Goal: Information Seeking & Learning: Find specific fact

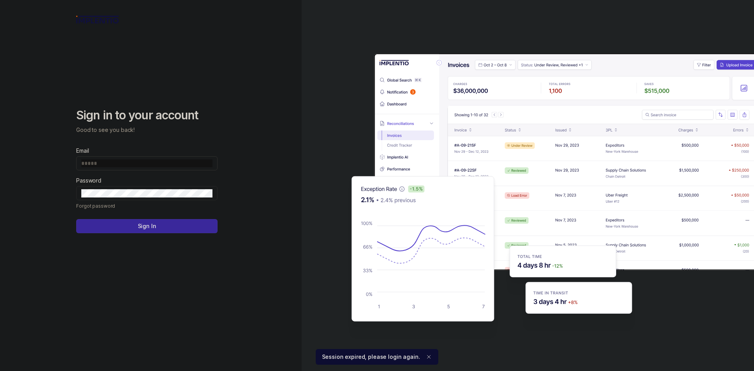
click at [184, 166] on input "Email" at bounding box center [146, 163] width 131 height 8
type input "**********"
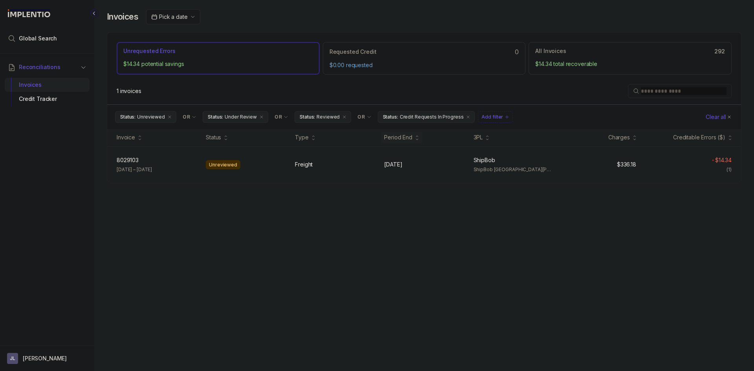
click at [408, 179] on div "8029103 8029103 [DATE] – [DATE] Unreviewed Freight [DATE] [DATE] ShipBob ShipBo…" at bounding box center [424, 165] width 634 height 37
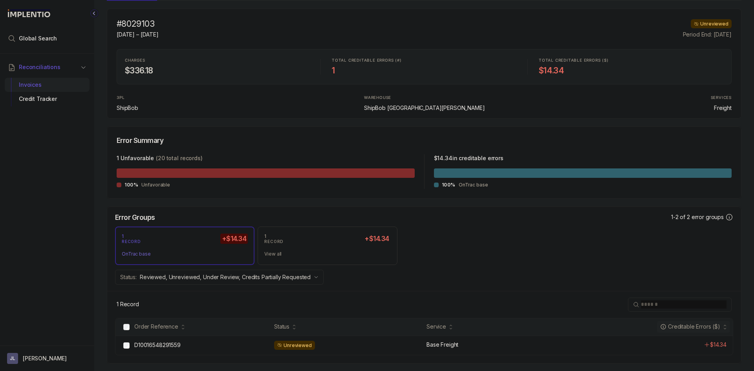
scroll to position [69, 0]
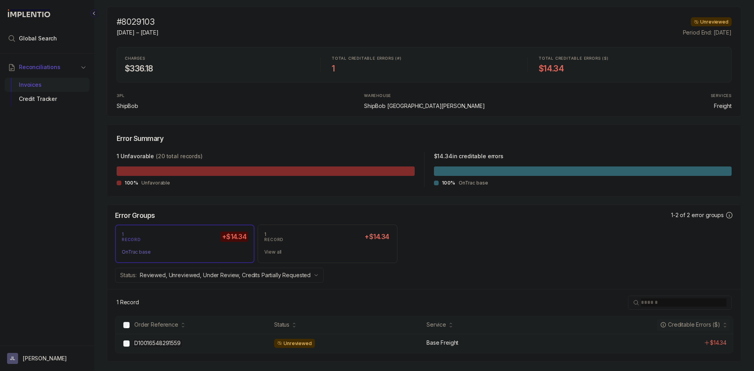
click at [178, 340] on p "D10016548291559" at bounding box center [157, 343] width 50 height 9
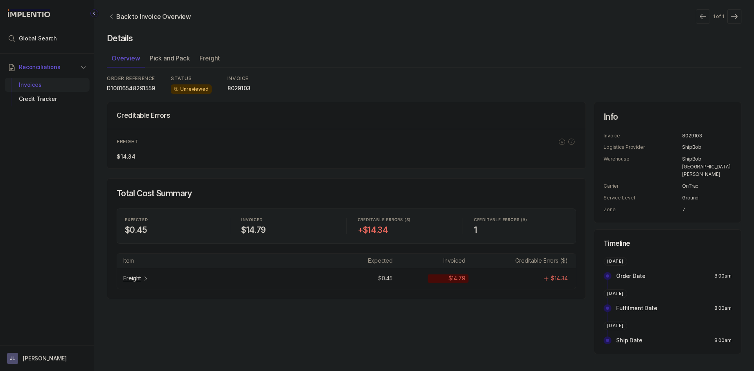
click at [169, 59] on ul "Overview Pick and Pack Freight" at bounding box center [424, 60] width 635 height 16
click at [211, 59] on p "Freight" at bounding box center [210, 57] width 20 height 9
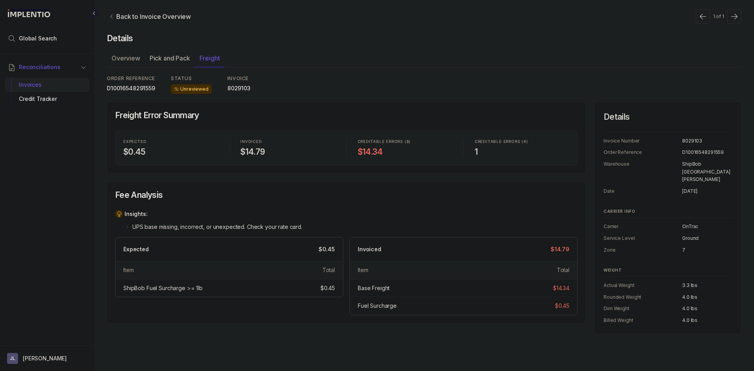
click at [117, 85] on p "D10016548291559" at bounding box center [131, 88] width 48 height 8
copy p "D10016548291559"
click at [552, 308] on div "$0.45" at bounding box center [551, 306] width 35 height 8
drag, startPoint x: 570, startPoint y: 307, endPoint x: 557, endPoint y: 307, distance: 12.6
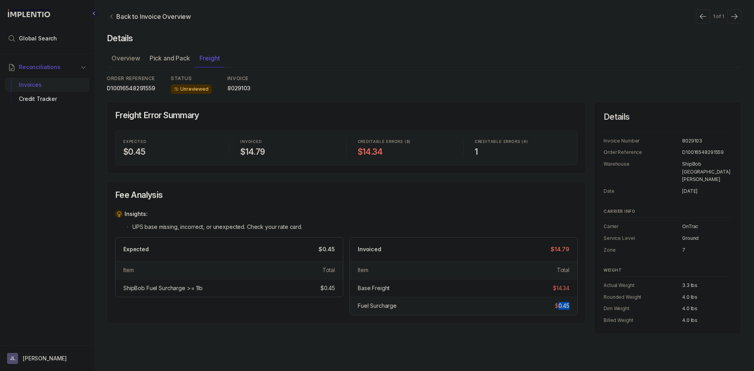
click at [557, 307] on div "Fuel Surcharge $0.45" at bounding box center [463, 306] width 227 height 18
click at [557, 307] on div "$0.45" at bounding box center [562, 306] width 15 height 8
click at [552, 307] on div "$0.45" at bounding box center [551, 306] width 35 height 8
drag, startPoint x: 364, startPoint y: 149, endPoint x: 386, endPoint y: 150, distance: 21.6
click at [386, 150] on h4 "$14.34" at bounding box center [405, 152] width 95 height 11
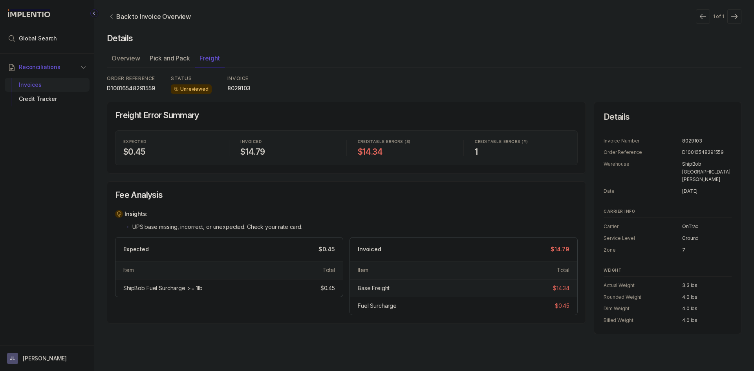
click at [565, 280] on div "Base Freight $14.34" at bounding box center [463, 288] width 227 height 18
click at [569, 298] on div "Fuel Surcharge $0.45" at bounding box center [463, 306] width 227 height 18
drag, startPoint x: 569, startPoint y: 303, endPoint x: 549, endPoint y: 305, distance: 20.1
click at [549, 305] on div "$0.45" at bounding box center [551, 306] width 35 height 8
click at [536, 304] on div "$0.45" at bounding box center [551, 306] width 35 height 8
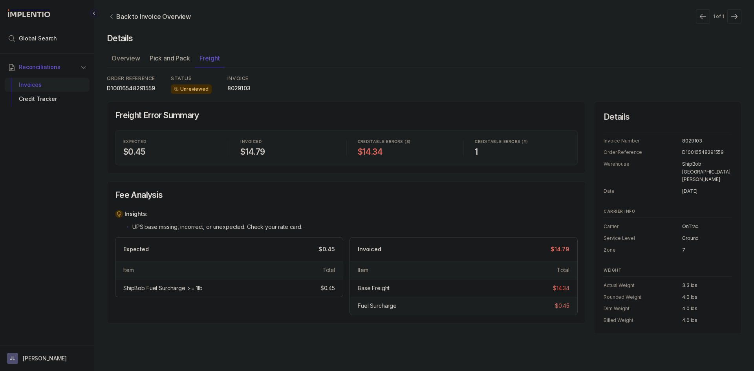
click at [367, 306] on div "Fuel Surcharge" at bounding box center [377, 306] width 39 height 8
drag, startPoint x: 367, startPoint y: 306, endPoint x: 375, endPoint y: 306, distance: 7.9
click at [375, 306] on div "Fuel Surcharge" at bounding box center [377, 306] width 39 height 8
click at [132, 289] on div "ShipBob Fuel Surcharge >= 1lb" at bounding box center [162, 288] width 79 height 8
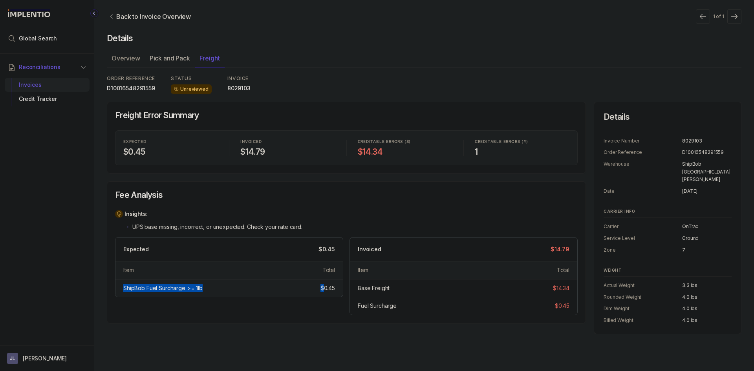
drag, startPoint x: 132, startPoint y: 289, endPoint x: 319, endPoint y: 288, distance: 187.0
click at [316, 288] on div "ShipBob Fuel Surcharge >= 1lb $0.45" at bounding box center [228, 288] width 227 height 18
drag, startPoint x: 471, startPoint y: 295, endPoint x: 481, endPoint y: 295, distance: 9.9
click at [473, 295] on div "Base Freight $14.34" at bounding box center [463, 288] width 227 height 18
click at [553, 307] on div "$0.45" at bounding box center [551, 306] width 35 height 8
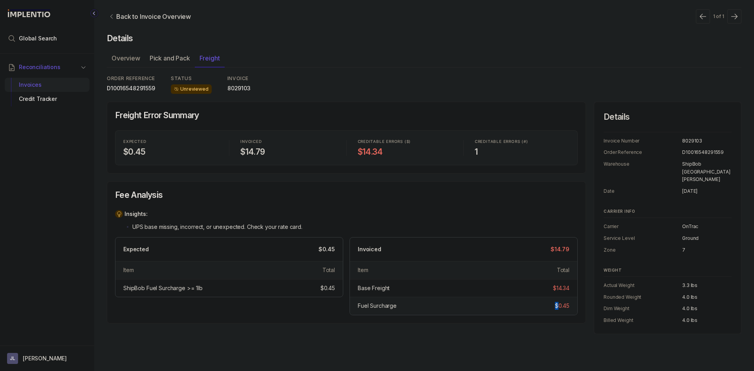
click at [553, 307] on div "$0.45" at bounding box center [551, 306] width 35 height 8
click at [559, 306] on div "$0.45" at bounding box center [562, 306] width 15 height 8
click at [571, 305] on div "Fuel Surcharge $0.45" at bounding box center [463, 306] width 227 height 18
drag, startPoint x: 553, startPoint y: 310, endPoint x: 572, endPoint y: 308, distance: 19.0
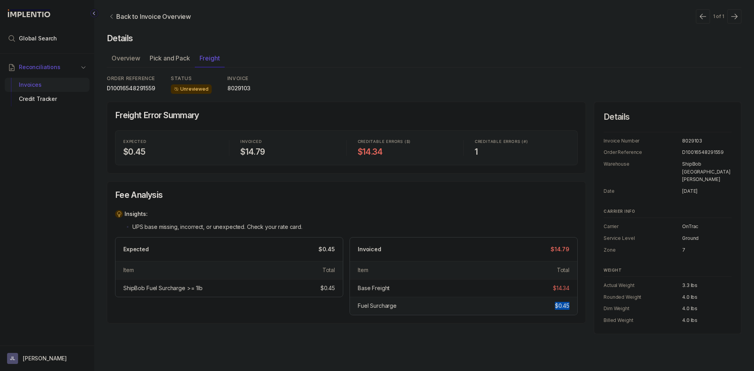
click at [572, 308] on div "Fuel Surcharge $0.45" at bounding box center [463, 306] width 227 height 18
drag, startPoint x: 540, startPoint y: 335, endPoint x: 536, endPoint y: 321, distance: 15.3
click at [541, 336] on div "Back to Invoice Overview 1 of 1 Details Overview Pick and Pack Freight ORDER RE…" at bounding box center [424, 185] width 660 height 371
click at [531, 306] on div "Fuel Surcharge" at bounding box center [444, 306] width 173 height 8
click at [470, 303] on div "Fuel Surcharge" at bounding box center [444, 306] width 173 height 8
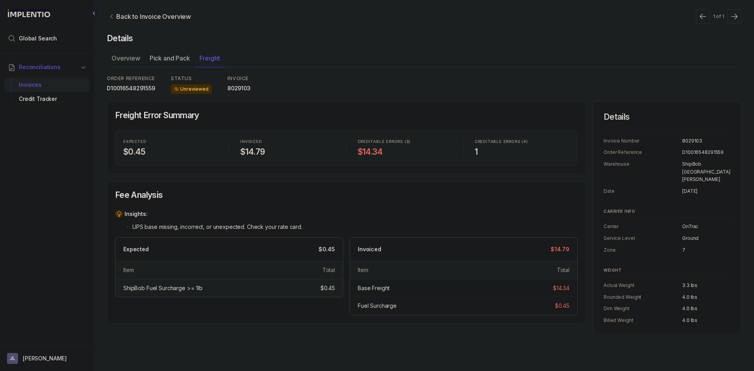
click at [129, 289] on div "ShipBob Fuel Surcharge >= 1lb" at bounding box center [162, 288] width 79 height 8
drag, startPoint x: 129, startPoint y: 289, endPoint x: 332, endPoint y: 289, distance: 203.1
click at [332, 289] on div "ShipBob Fuel Surcharge >= 1lb $0.45" at bounding box center [228, 288] width 227 height 18
click at [421, 302] on div "Fuel Surcharge" at bounding box center [444, 306] width 173 height 8
click at [377, 303] on div "Fuel Surcharge" at bounding box center [377, 306] width 39 height 8
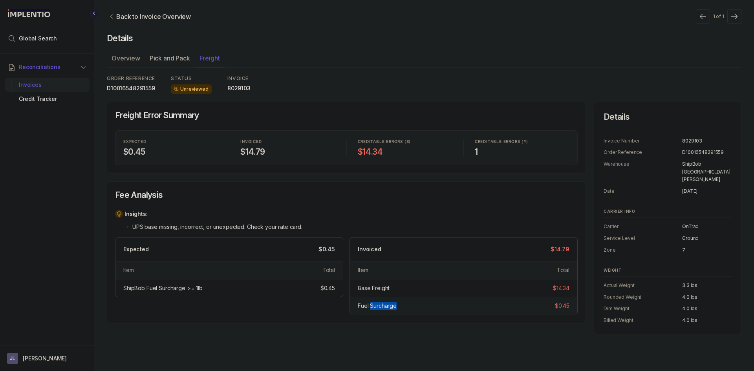
click at [377, 303] on div "Fuel Surcharge" at bounding box center [377, 306] width 39 height 8
click at [375, 303] on div "Fuel Surcharge" at bounding box center [377, 306] width 39 height 8
click at [373, 314] on div "Fuel Surcharge $0.45" at bounding box center [463, 306] width 227 height 18
click at [378, 311] on div "Fuel Surcharge $0.45" at bounding box center [463, 306] width 227 height 18
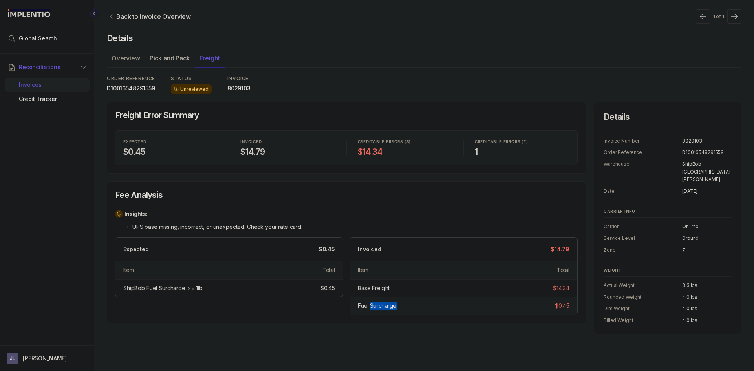
click at [376, 311] on div "Fuel Surcharge $0.45" at bounding box center [463, 306] width 227 height 18
click at [362, 308] on div "Fuel Surcharge" at bounding box center [377, 306] width 39 height 8
drag, startPoint x: 537, startPoint y: 306, endPoint x: 550, endPoint y: 304, distance: 13.6
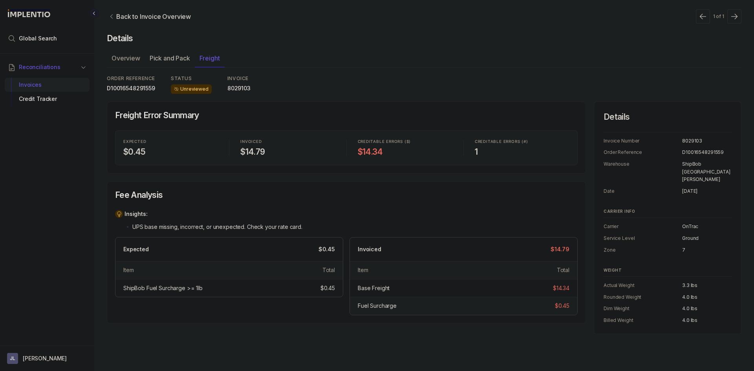
click at [538, 306] on div "$0.45" at bounding box center [551, 306] width 35 height 8
drag, startPoint x: 551, startPoint y: 304, endPoint x: 570, endPoint y: 302, distance: 18.9
click at [570, 302] on div "Fuel Surcharge $0.45" at bounding box center [463, 306] width 227 height 18
drag, startPoint x: 574, startPoint y: 303, endPoint x: 547, endPoint y: 306, distance: 27.2
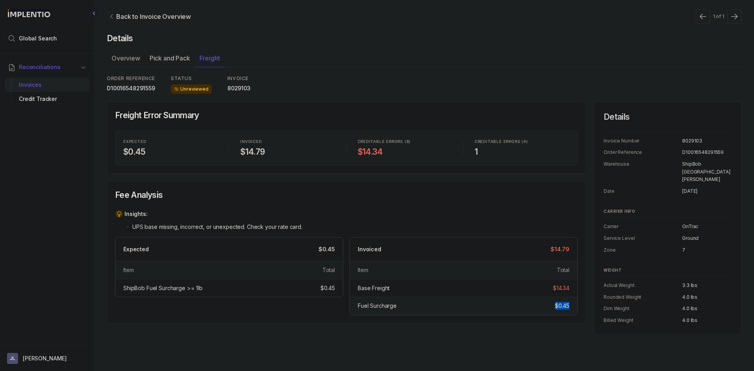
click at [548, 306] on div "Fuel Surcharge $0.45" at bounding box center [463, 306] width 227 height 18
click at [537, 304] on div "$0.45" at bounding box center [551, 306] width 35 height 8
click at [434, 305] on div "Fuel Surcharge" at bounding box center [444, 306] width 173 height 8
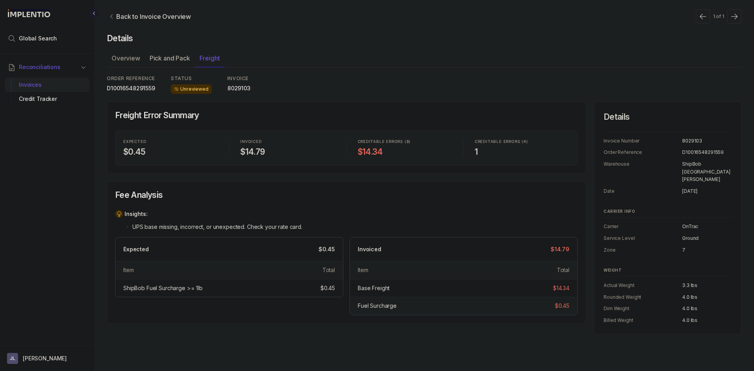
click at [381, 306] on div "Fuel Surcharge" at bounding box center [377, 306] width 39 height 8
click at [218, 284] on div "ShipBob Fuel Surcharge >= 1lb $0.45" at bounding box center [228, 288] width 227 height 18
click at [172, 288] on div "ShipBob Fuel Surcharge >= 1lb" at bounding box center [162, 288] width 79 height 8
drag, startPoint x: 172, startPoint y: 288, endPoint x: 139, endPoint y: 289, distance: 33.0
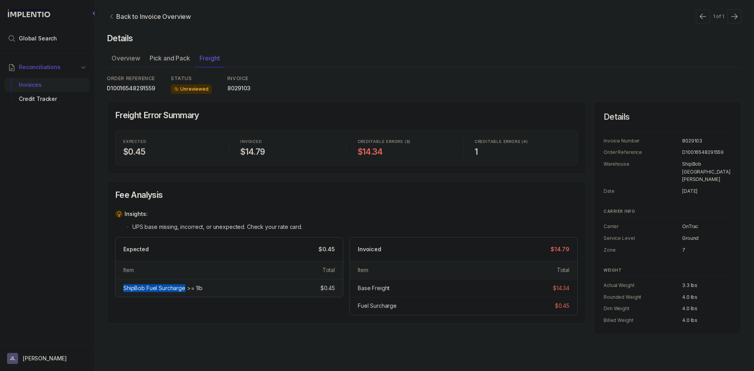
click at [139, 289] on div "ShipBob Fuel Surcharge >= 1lb" at bounding box center [162, 288] width 79 height 8
click at [390, 304] on div "Fuel Surcharge" at bounding box center [377, 306] width 39 height 8
drag, startPoint x: 389, startPoint y: 304, endPoint x: 345, endPoint y: 303, distance: 44.0
click at [346, 304] on div "Expected $0.45 Item Total ShipBob Fuel Surcharge >= 1lb $0.45 Invoiced $14.79 I…" at bounding box center [346, 276] width 463 height 78
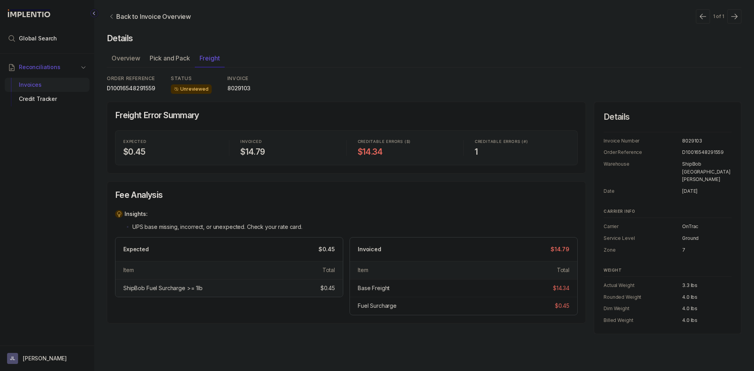
click at [167, 288] on div "ShipBob Fuel Surcharge >= 1lb" at bounding box center [162, 288] width 79 height 8
click at [239, 288] on div "ShipBob Fuel Surcharge >= 1lb" at bounding box center [209, 288] width 173 height 8
